Goal: Task Accomplishment & Management: Use online tool/utility

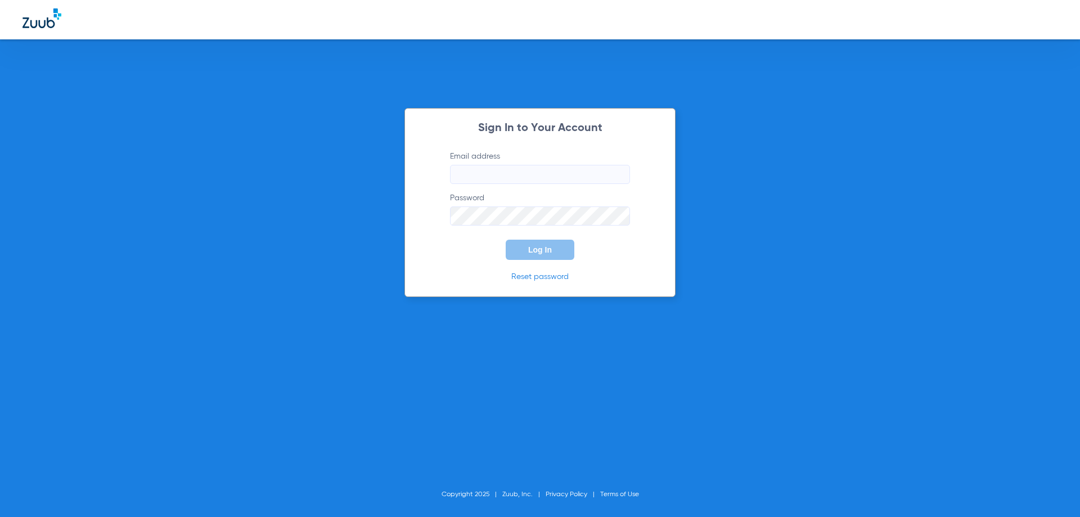
type input "[EMAIL_ADDRESS][DOMAIN_NAME]"
drag, startPoint x: 533, startPoint y: 258, endPoint x: 456, endPoint y: 259, distance: 77.0
click at [529, 259] on button "Log In" at bounding box center [539, 250] width 69 height 20
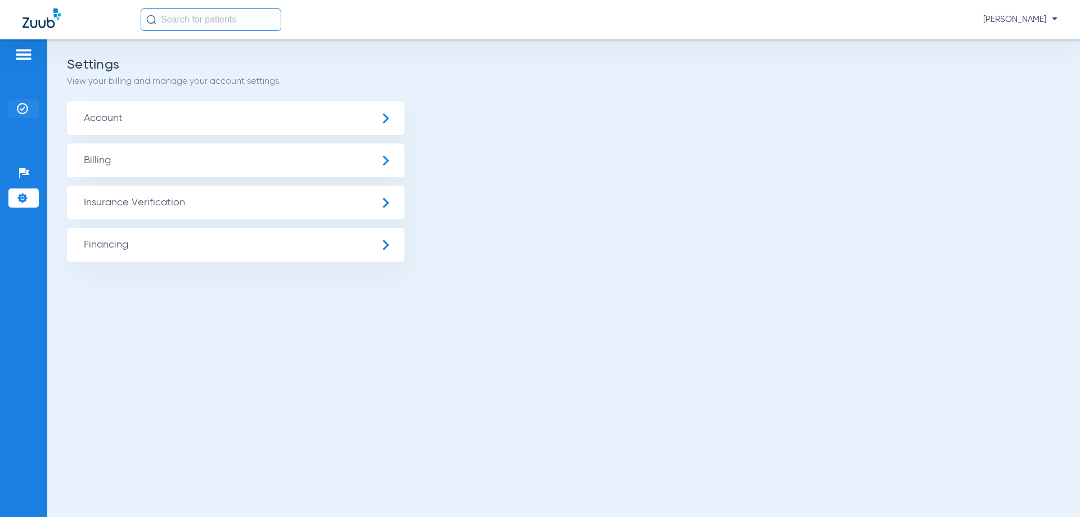
click at [19, 105] on img at bounding box center [22, 108] width 11 height 11
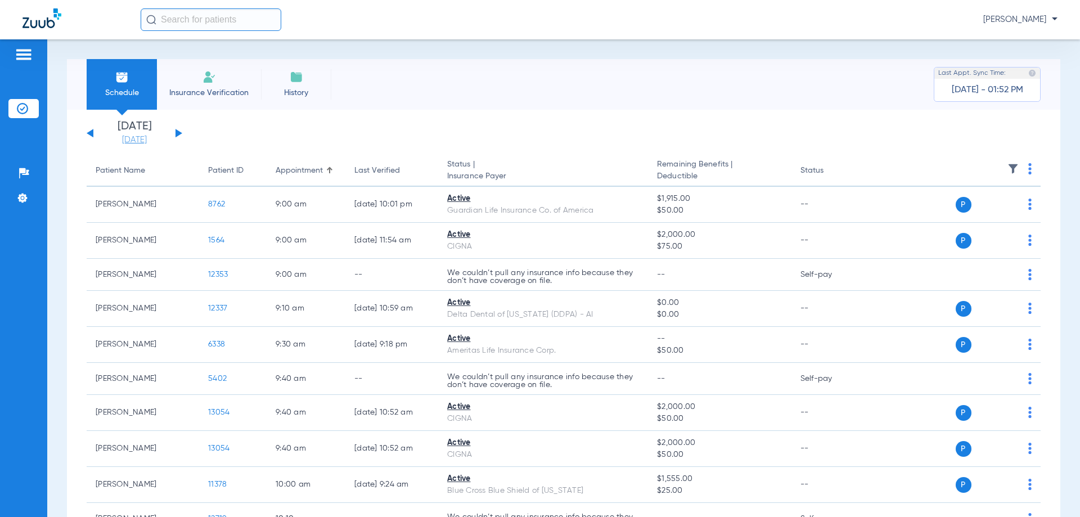
click at [146, 138] on link "[DATE]" at bounding box center [134, 139] width 67 height 11
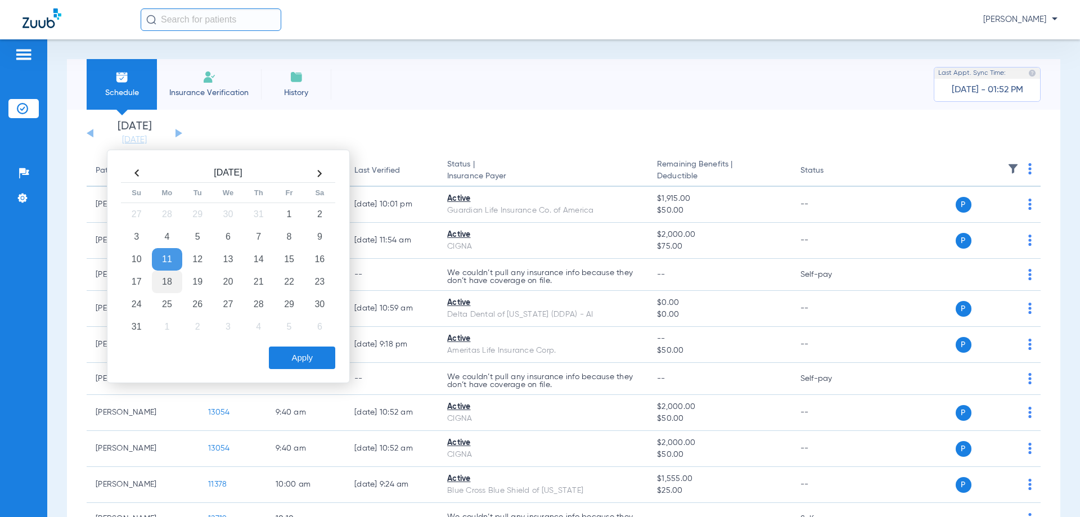
click at [164, 279] on td "18" at bounding box center [167, 281] width 30 height 22
click at [305, 354] on button "Apply" at bounding box center [302, 357] width 66 height 22
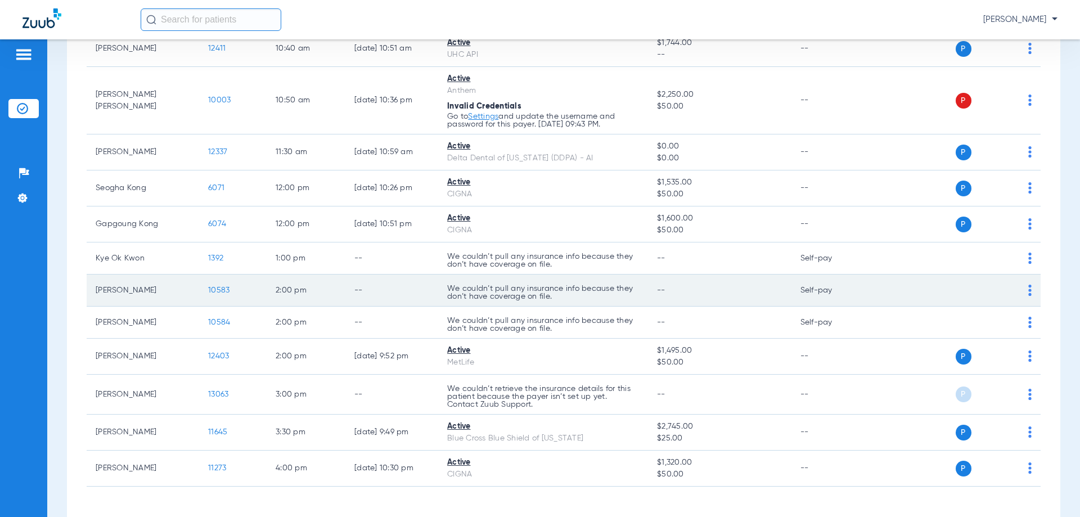
scroll to position [281, 0]
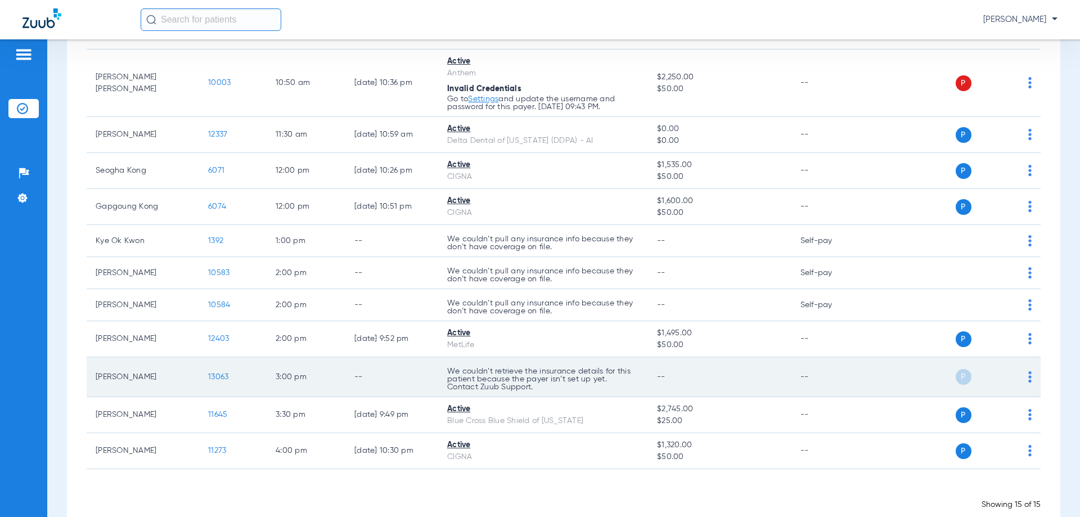
click at [1024, 374] on td "P S" at bounding box center [954, 377] width 174 height 40
click at [1028, 375] on img at bounding box center [1029, 376] width 3 height 11
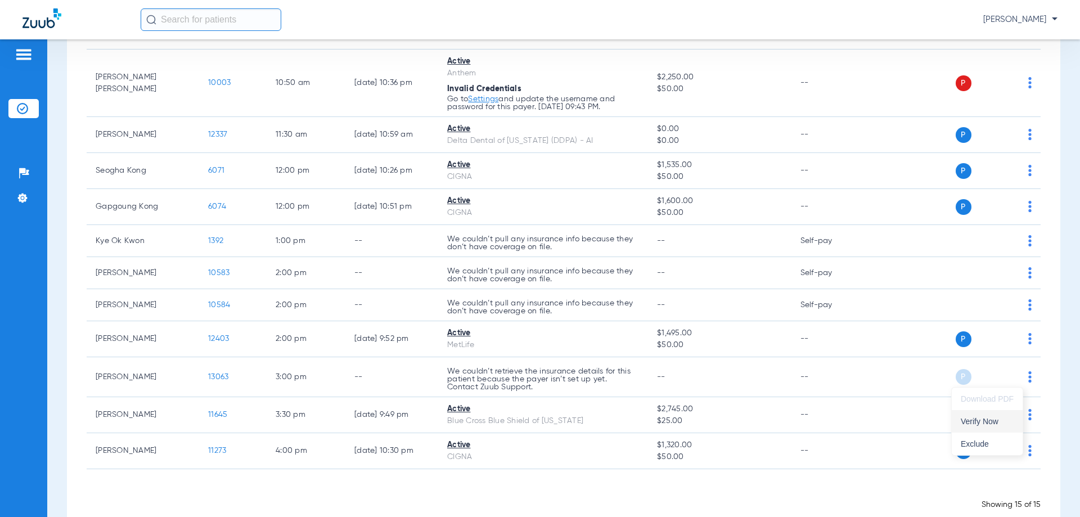
click at [1001, 418] on span "Verify Now" at bounding box center [986, 421] width 53 height 8
